Goal: Navigation & Orientation: Find specific page/section

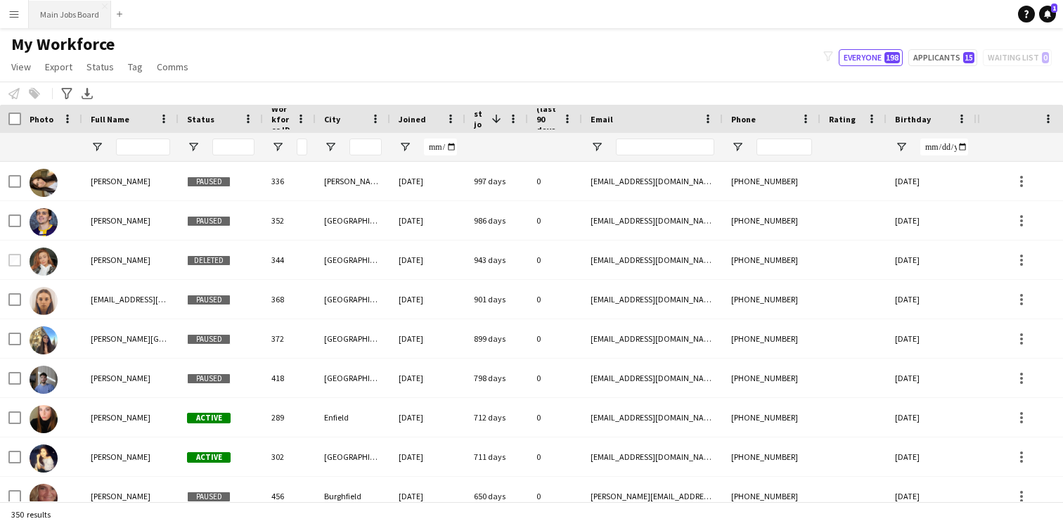
click at [83, 13] on button "Main Jobs Board Close" at bounding box center [70, 14] width 82 height 27
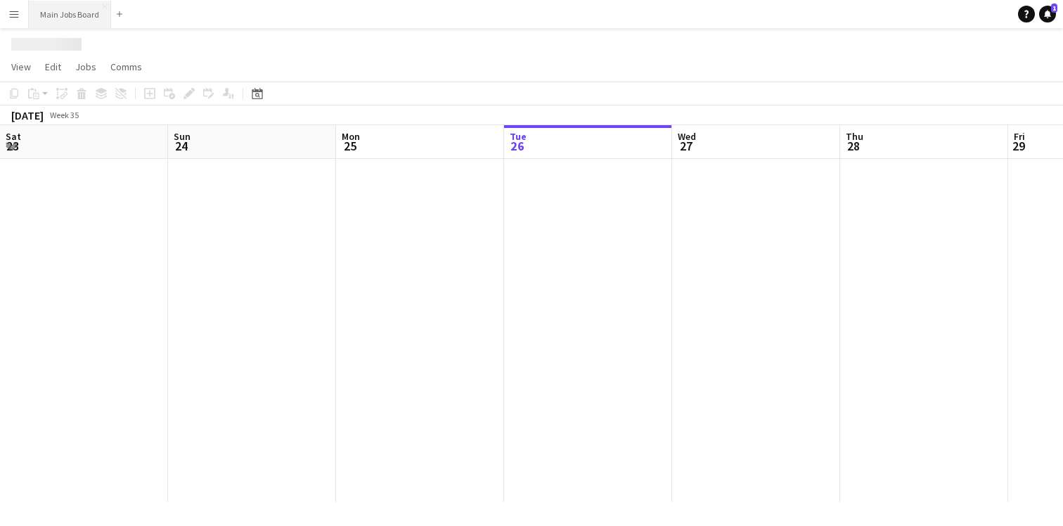
scroll to position [0, 336]
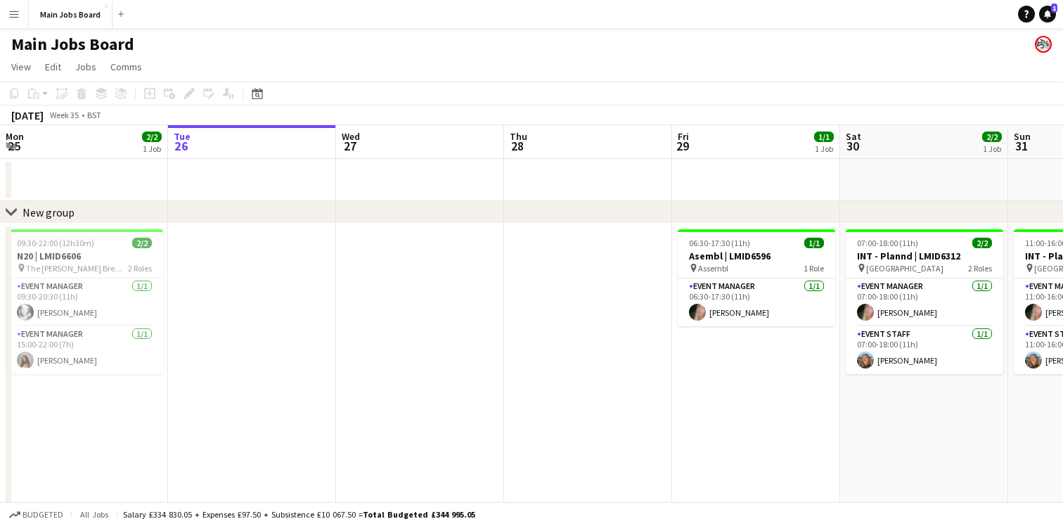
drag, startPoint x: 837, startPoint y: 214, endPoint x: 299, endPoint y: 224, distance: 537.8
click at [299, 224] on div "chevron-right New group" at bounding box center [531, 212] width 1063 height 22
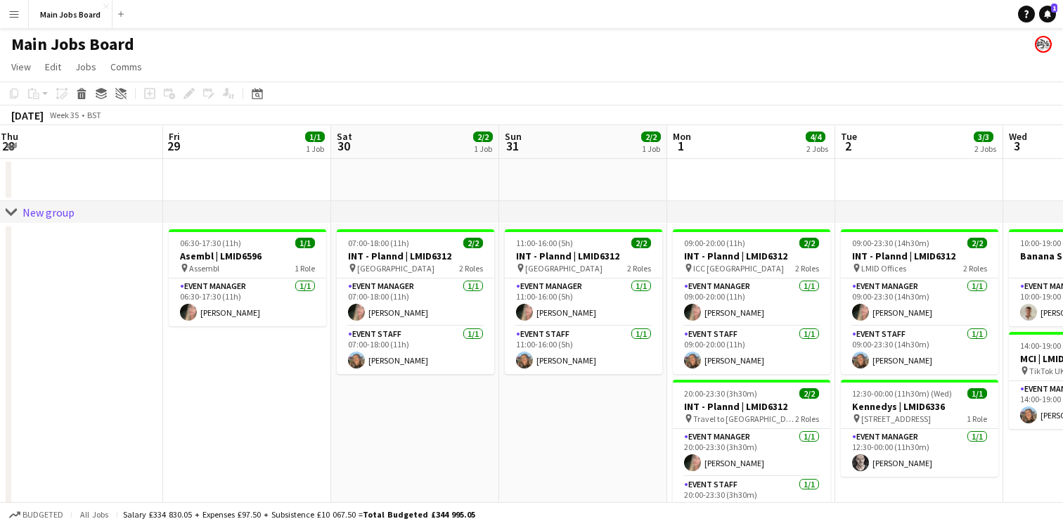
drag, startPoint x: 866, startPoint y: 148, endPoint x: 399, endPoint y: 148, distance: 466.7
click at [399, 148] on app-calendar-viewport "Mon 25 2/2 1 Job Tue 26 Wed 27 Thu 28 Fri 29 1/1 1 Job Sat 30 2/2 1 Job Sun 31 …" at bounding box center [531, 352] width 1063 height 455
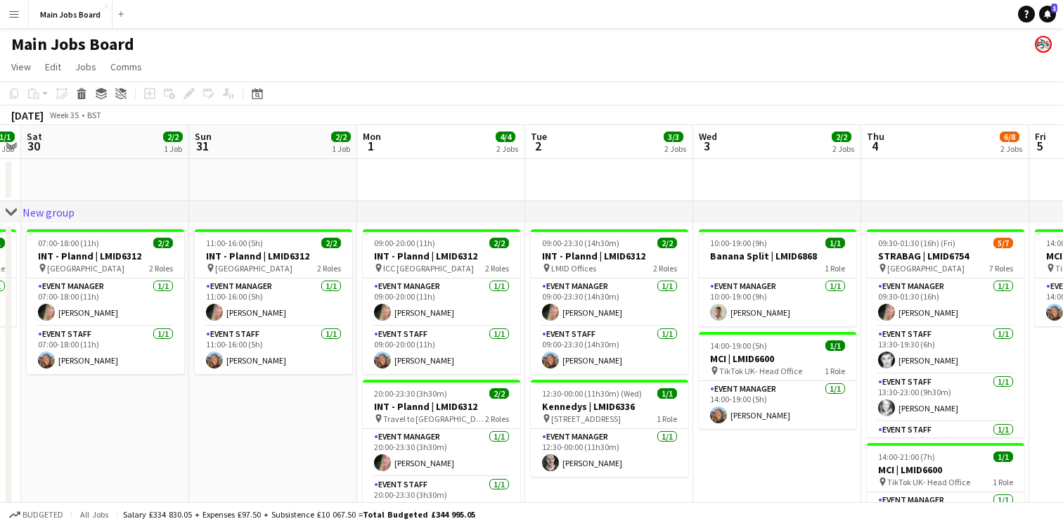
scroll to position [0, 503]
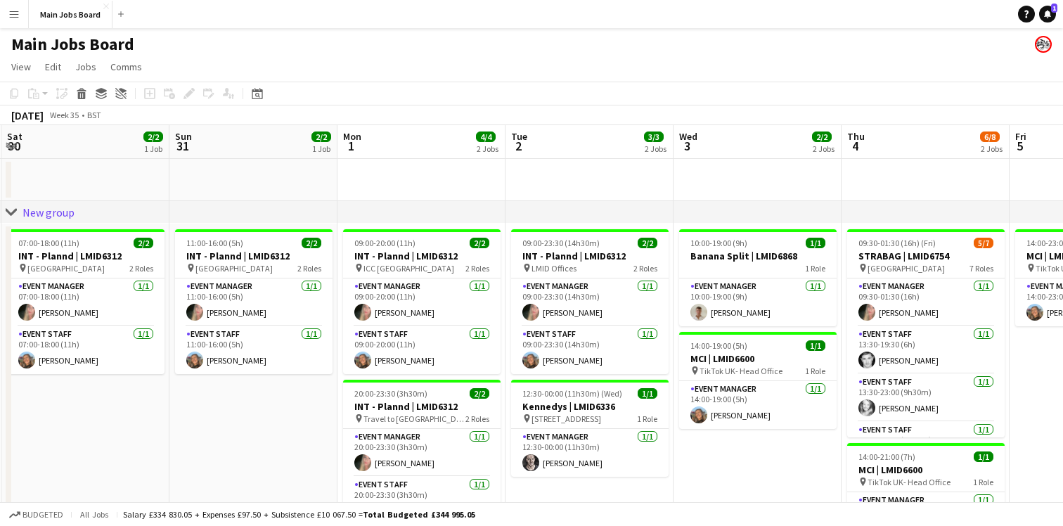
drag, startPoint x: 777, startPoint y: 153, endPoint x: 448, endPoint y: 153, distance: 328.9
click at [448, 153] on app-calendar-viewport "Wed 27 Thu 28 Fri 29 1/1 1 Job Sat 30 2/2 1 Job Sun 31 2/2 1 Job Mon 1 4/4 2 Jo…" at bounding box center [531, 352] width 1063 height 455
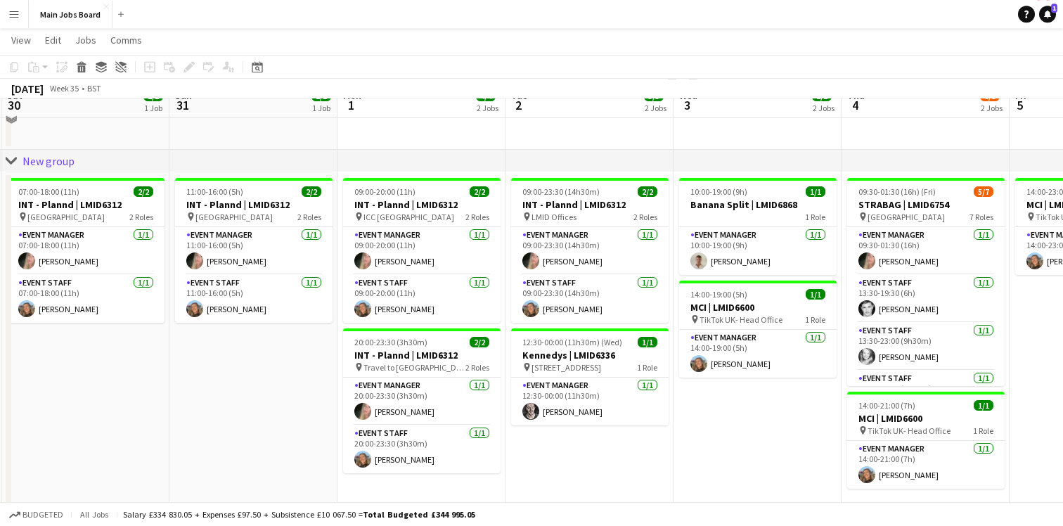
scroll to position [77, 0]
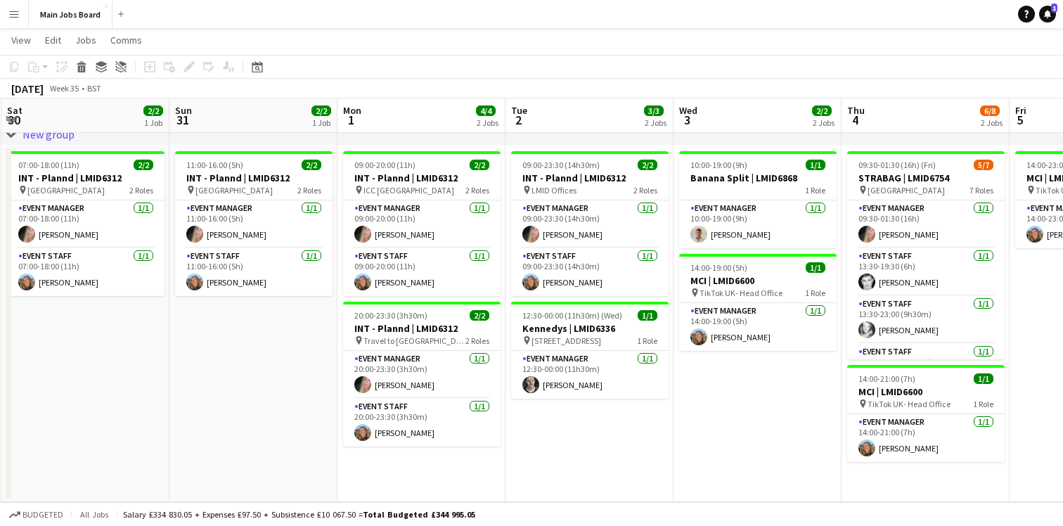
drag, startPoint x: 930, startPoint y: 134, endPoint x: 879, endPoint y: 134, distance: 51.3
click at [879, 134] on div "chevron-right New group" at bounding box center [531, 134] width 1063 height 22
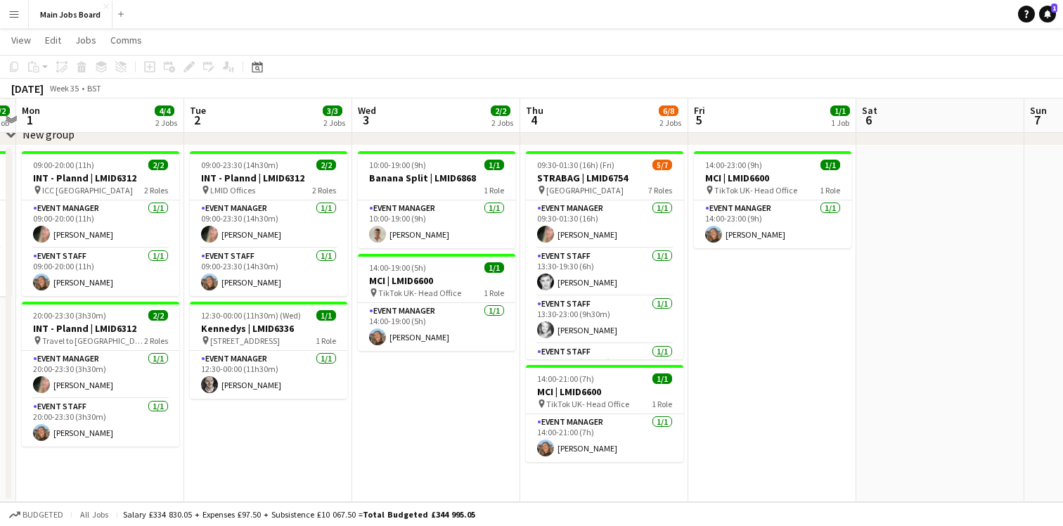
scroll to position [0, 460]
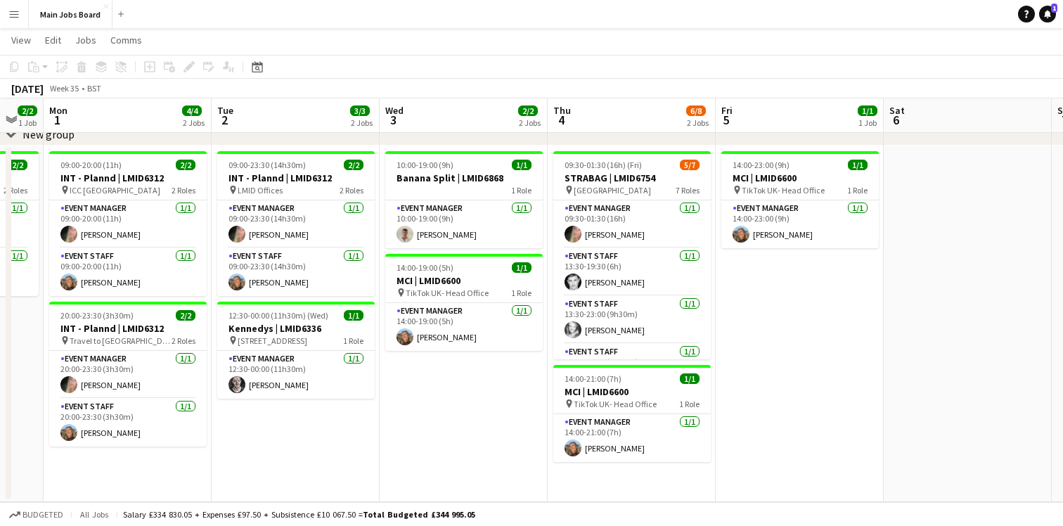
drag, startPoint x: 900, startPoint y: 113, endPoint x: 919, endPoint y: 95, distance: 25.8
click at [919, 95] on app-calendar "Copy Paste Paste Command V Paste with crew Command Shift V Paste linked Job [GE…" at bounding box center [531, 240] width 1063 height 524
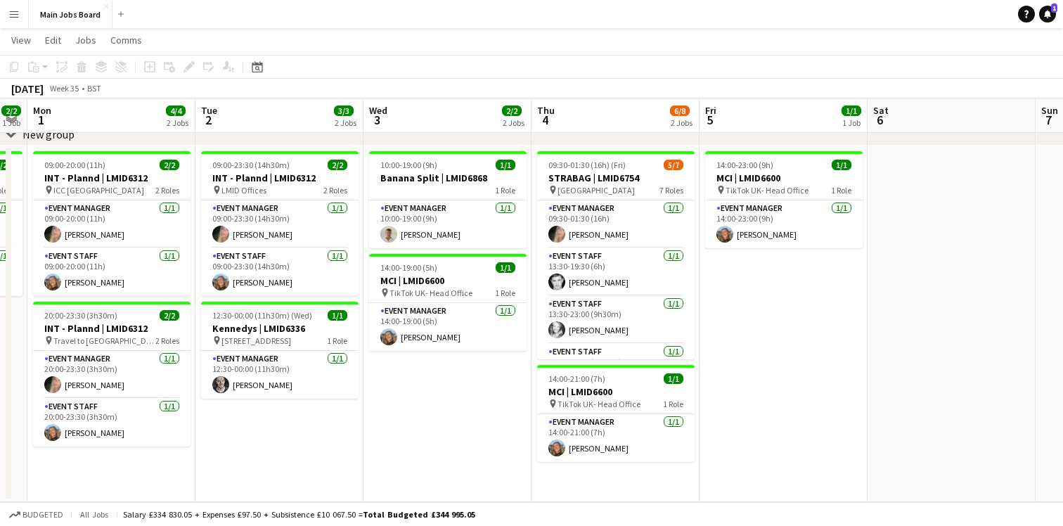
drag, startPoint x: 924, startPoint y: 124, endPoint x: 421, endPoint y: 137, distance: 503.4
click at [421, 137] on div "chevron-right New group Fri 29 1/1 1 Job Sat 30 2/2 1 Job Sun 31 2/2 1 Job Mon …" at bounding box center [531, 240] width 1063 height 524
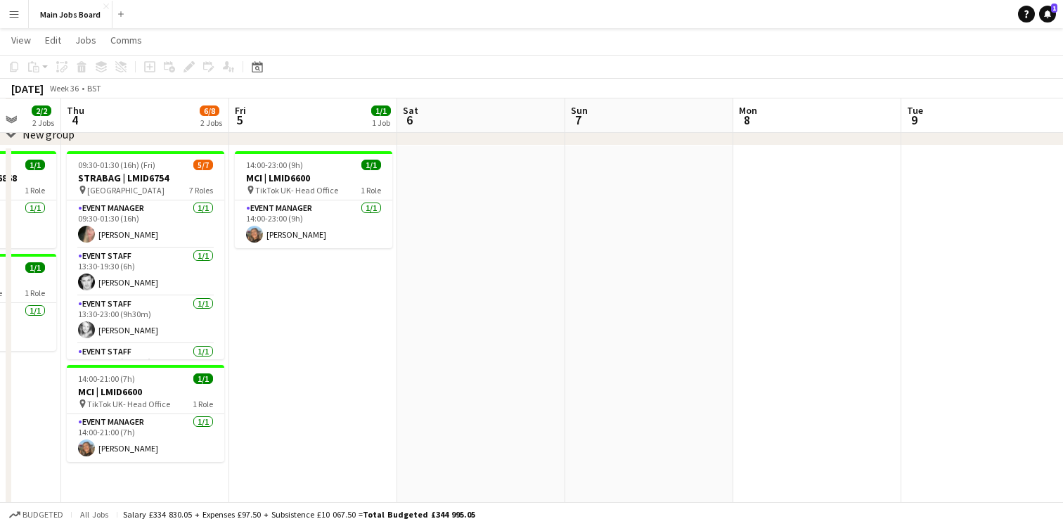
scroll to position [0, 626]
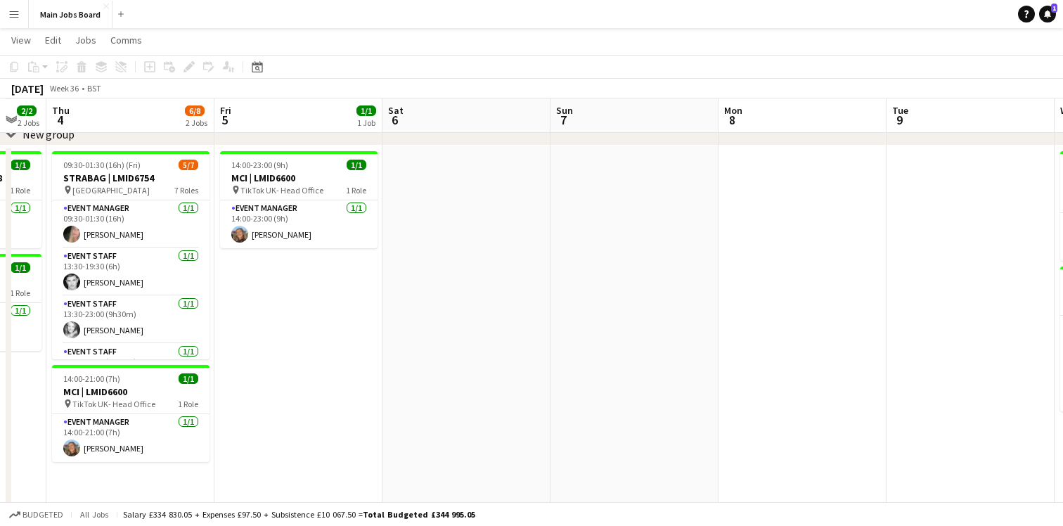
drag, startPoint x: 891, startPoint y: 119, endPoint x: 406, endPoint y: 112, distance: 485.0
click at [406, 112] on app-calendar-viewport "Sun 31 2/2 1 Job Mon 1 4/4 2 Jobs Tue 2 3/3 2 Jobs Wed 3 2/2 2 Jobs Thu 4 6/8 2…" at bounding box center [531, 327] width 1063 height 698
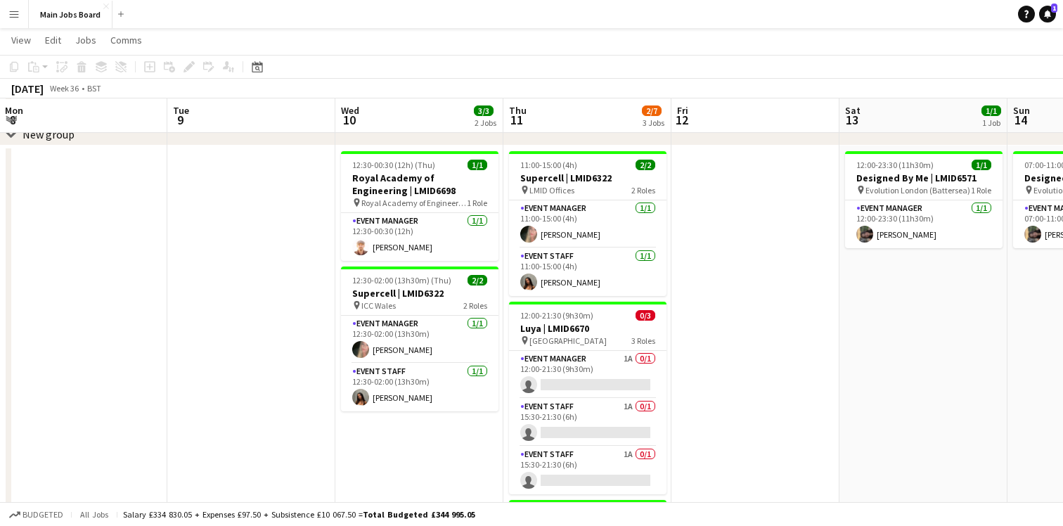
scroll to position [0, 340]
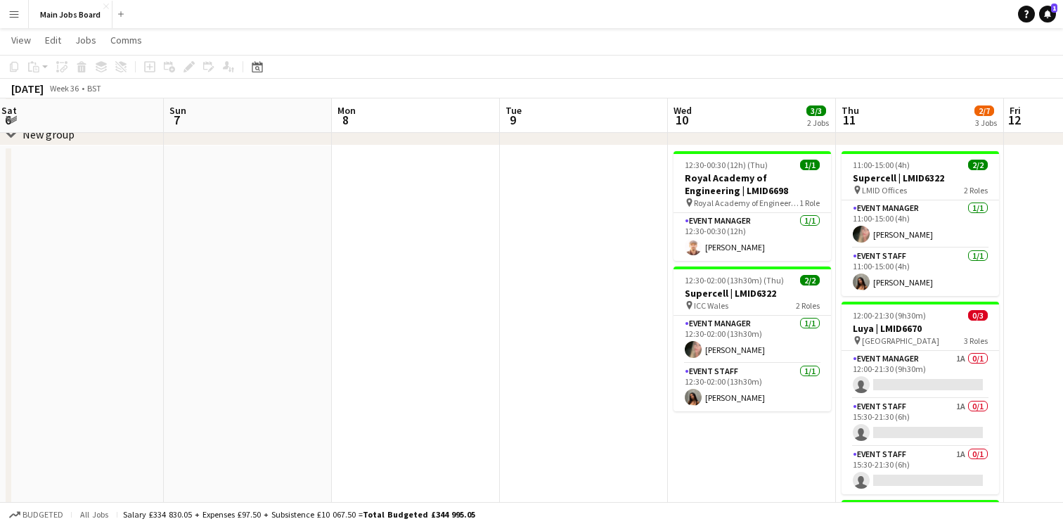
drag, startPoint x: 943, startPoint y: 116, endPoint x: 556, endPoint y: 118, distance: 386.6
click at [556, 118] on app-calendar-viewport "Thu 4 6/8 2 Jobs Fri 5 1/1 1 Job Sat 6 Sun 7 Mon 8 Tue 9 Wed 10 3/3 2 Jobs Thu …" at bounding box center [531, 327] width 1063 height 698
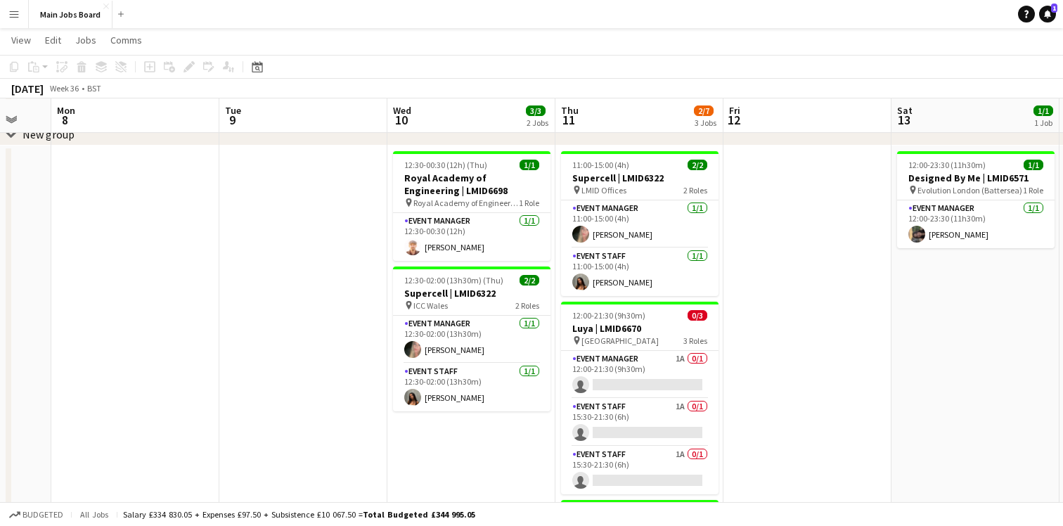
drag, startPoint x: 782, startPoint y: 114, endPoint x: 502, endPoint y: 115, distance: 279.7
click at [502, 115] on app-calendar-viewport "Thu 4 6/8 2 Jobs Fri 5 1/1 1 Job Sat 6 Sun 7 Mon 8 Tue 9 Wed 10 3/3 2 Jobs Thu …" at bounding box center [531, 327] width 1063 height 698
click at [655, 370] on app-card-role "Event Manager 1A 0/1 12:00-21:30 (9h30m) single-neutral-actions" at bounding box center [640, 375] width 157 height 48
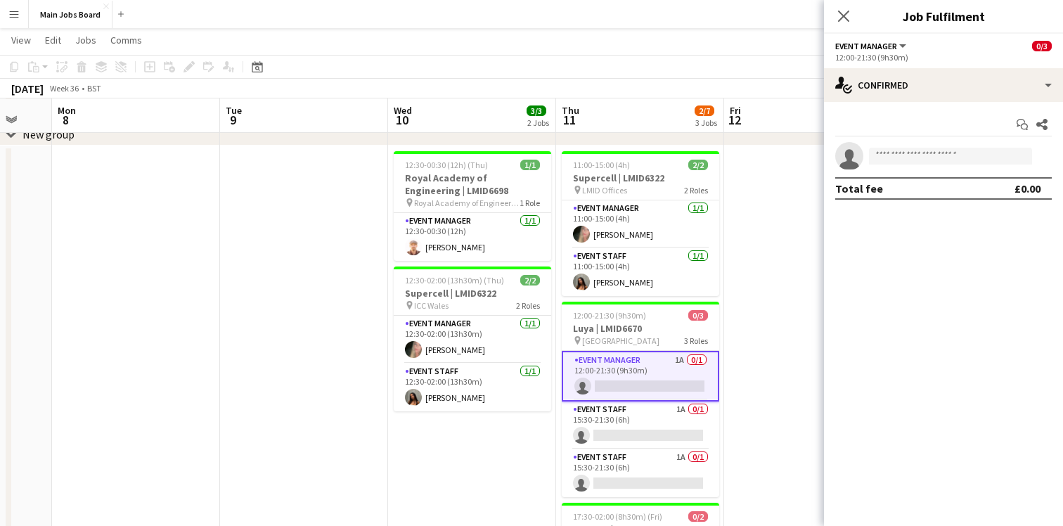
click at [743, 47] on app-page-menu "View Day view expanded Day view collapsed Month view Date picker Jump to [DATE]…" at bounding box center [531, 41] width 1063 height 27
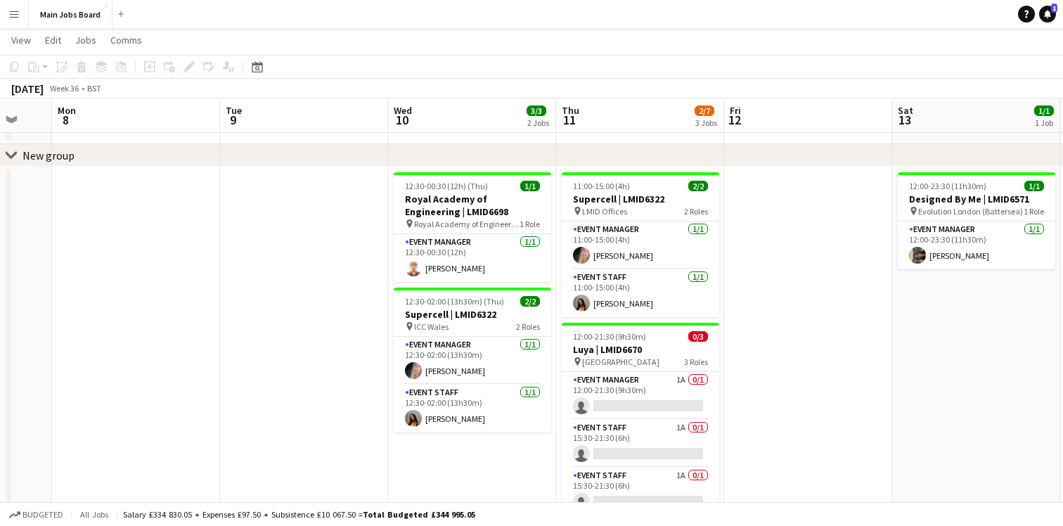
scroll to position [57, 0]
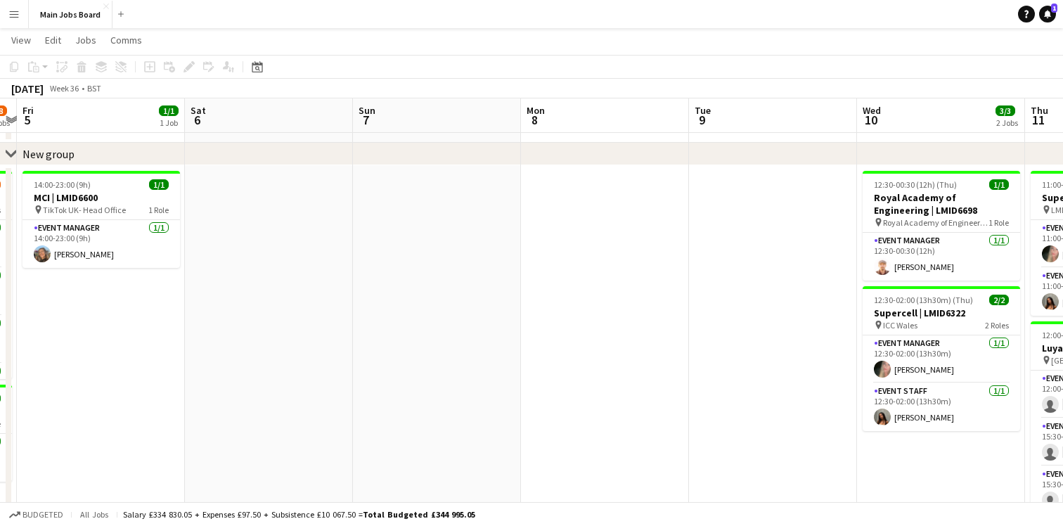
drag, startPoint x: 282, startPoint y: 121, endPoint x: 691, endPoint y: 129, distance: 409.2
click at [746, 130] on app-calendar-viewport "Wed 3 2/2 2 Jobs Thu 4 6/8 2 Jobs Fri 5 1/1 1 Job Sat 6 Sun 7 Mon 8 Tue 9 Wed 1…" at bounding box center [531, 347] width 1063 height 698
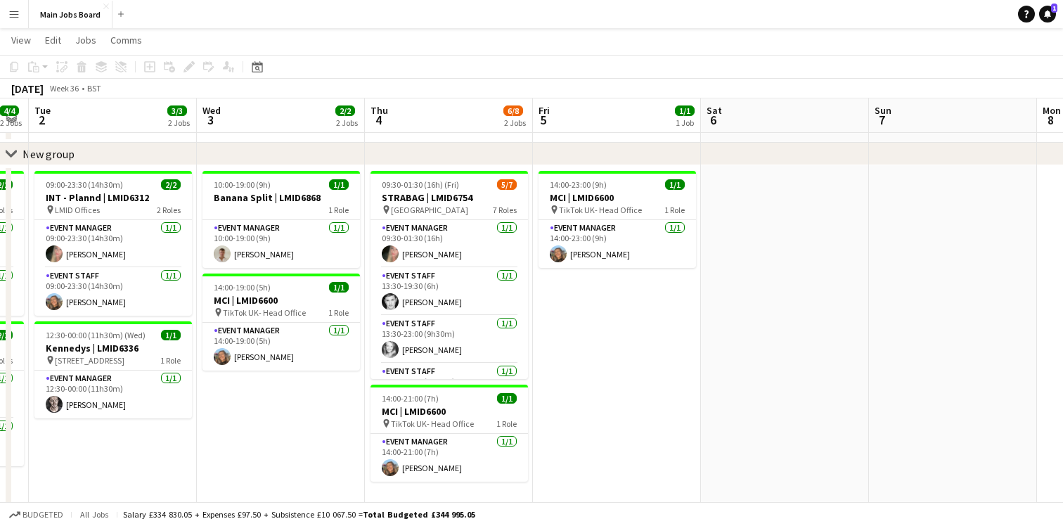
drag, startPoint x: 292, startPoint y: 116, endPoint x: 757, endPoint y: 147, distance: 465.6
click at [824, 145] on div "chevron-right New group Sun 31 2/2 1 Job Mon 1 4/4 2 Jobs Tue 2 3/3 2 Jobs Wed …" at bounding box center [531, 347] width 1063 height 698
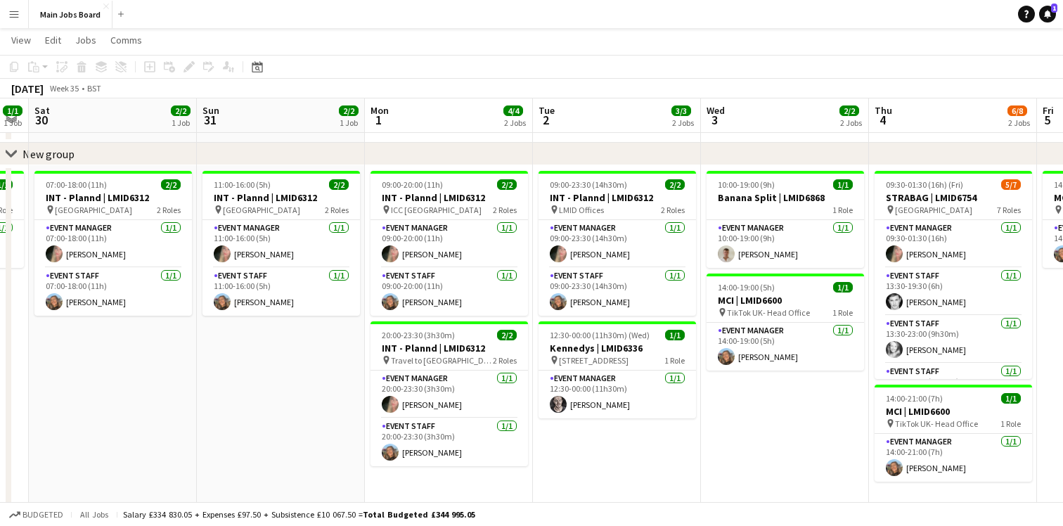
drag, startPoint x: 271, startPoint y: 117, endPoint x: 708, endPoint y: 127, distance: 436.6
click at [765, 124] on app-calendar-viewport "Thu 28 Fri 29 1/1 1 Job Sat 30 2/2 1 Job Sun 31 2/2 1 Job Mon 1 4/4 2 Jobs Tue …" at bounding box center [531, 347] width 1063 height 698
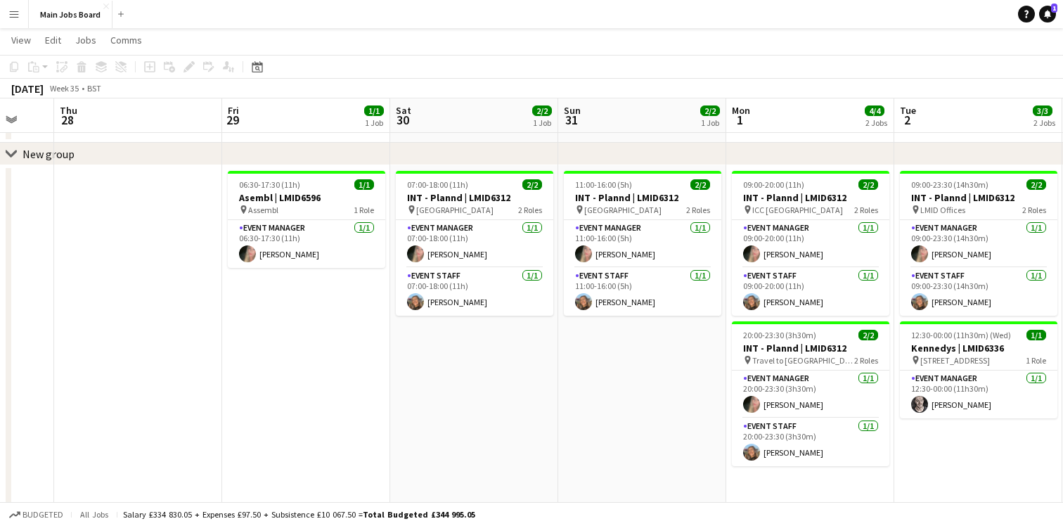
scroll to position [0, 448]
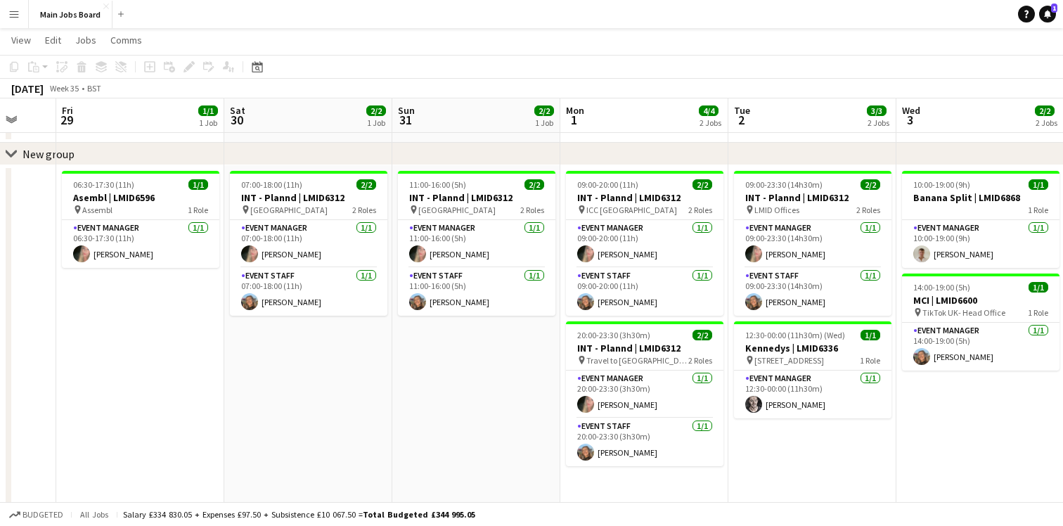
drag, startPoint x: 247, startPoint y: 110, endPoint x: 777, endPoint y: 118, distance: 530.0
click at [777, 118] on app-calendar-viewport "Tue 26 Wed 27 Thu 28 Fri 29 1/1 1 Job Sat 30 2/2 1 Job Sun 31 2/2 1 Job Mon 1 4…" at bounding box center [531, 347] width 1063 height 698
